Goal: Information Seeking & Learning: Learn about a topic

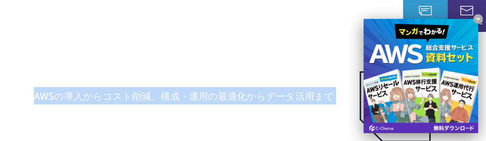
drag, startPoint x: 132, startPoint y: 61, endPoint x: 132, endPoint y: 57, distance: 4.4
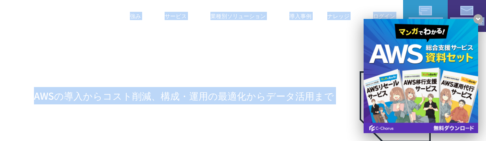
click at [144, 30] on li "強み 強み C-Chorusの強み 管理ポータル 開発ロードマップ C-Chorusのサポート 資料を請求する まずは相談する" at bounding box center [139, 16] width 35 height 32
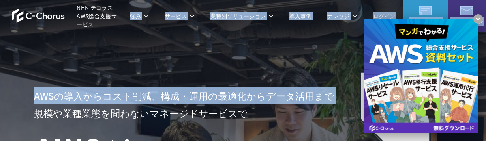
click at [144, 30] on li "強み 強み C-Chorusの強み 管理ポータル 開発ロードマップ C-Chorusのサポート 資料を請求する まずは相談する" at bounding box center [139, 16] width 35 height 32
click at [100, 26] on span "NHN テコラス AWS総合支援サービス" at bounding box center [99, 16] width 45 height 25
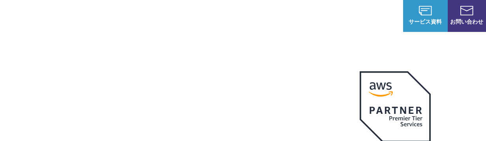
click at [54, 17] on img at bounding box center [38, 15] width 53 height 15
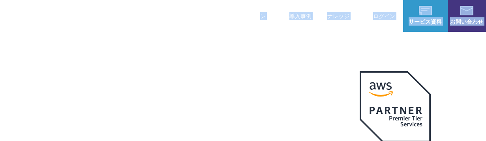
click at [261, 16] on p "業種別ソリューション" at bounding box center [242, 16] width 63 height 8
click at [341, 19] on p "ナレッジ" at bounding box center [343, 16] width 30 height 8
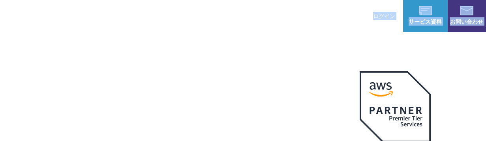
click at [347, 38] on div "ホワイトペーパー AWS・Google Cloud コラム TechBlog 見逃し配信セミナー メールマガジン IT Tips Magazine 資料を請求…" at bounding box center [243, 92] width 486 height 121
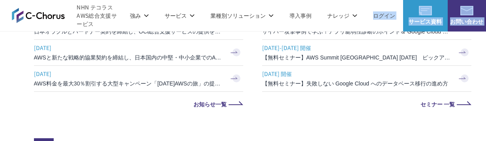
scroll to position [371, 0]
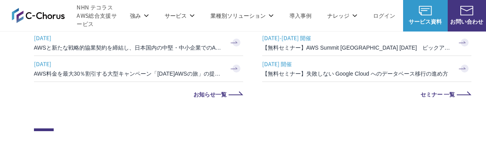
click at [287, 82] on ul "ホワイトペーパー AWS・Google Cloud コラム TechBlog 見逃し配信セミナー メールマガジン IT Tips Magazine" at bounding box center [243, 62] width 411 height 45
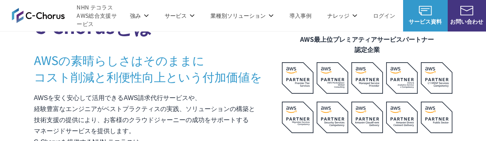
scroll to position [618, 0]
